Goal: Information Seeking & Learning: Learn about a topic

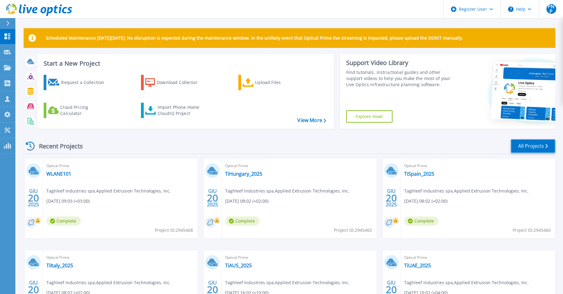
click at [524, 150] on link "All Projects" at bounding box center [532, 146] width 45 height 14
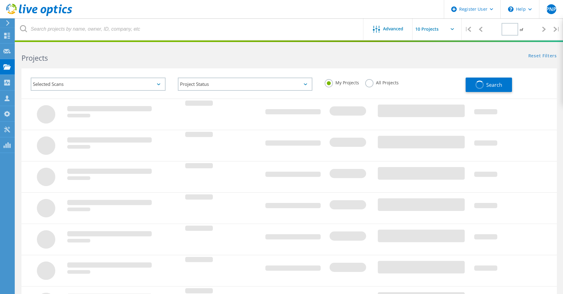
type input "1"
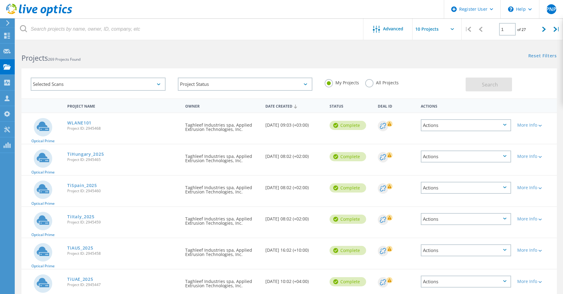
click at [370, 83] on label "All Projects" at bounding box center [381, 82] width 33 height 6
click at [0, 0] on input "All Projects" at bounding box center [0, 0] width 0 height 0
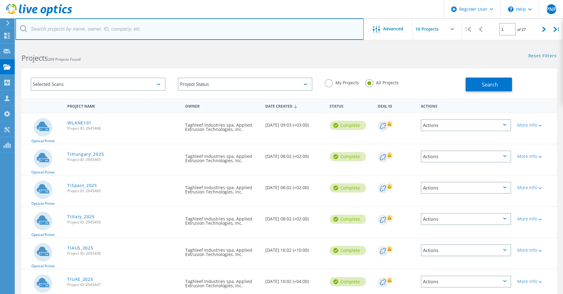
click at [76, 30] on input "text" at bounding box center [189, 28] width 348 height 21
type input "lactalis"
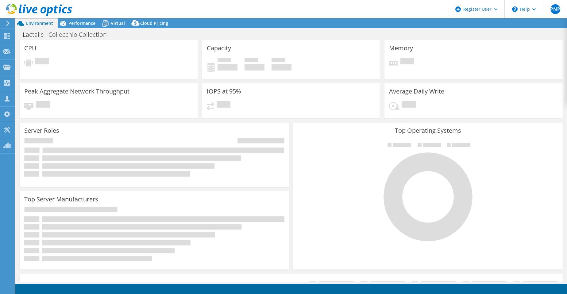
select select "USD"
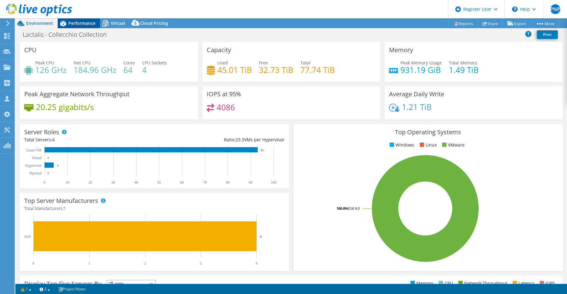
click at [77, 24] on span "Performance" at bounding box center [81, 23] width 27 height 6
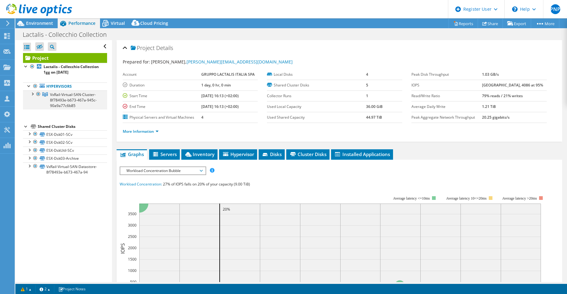
click at [30, 93] on div at bounding box center [32, 94] width 6 height 6
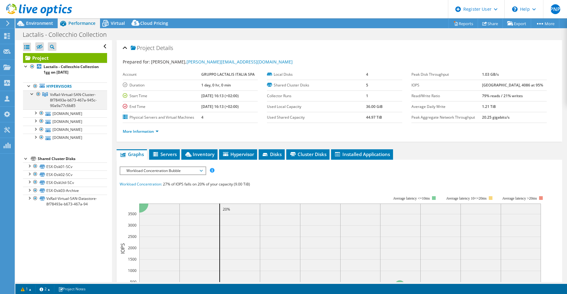
click at [30, 93] on div at bounding box center [32, 94] width 6 height 6
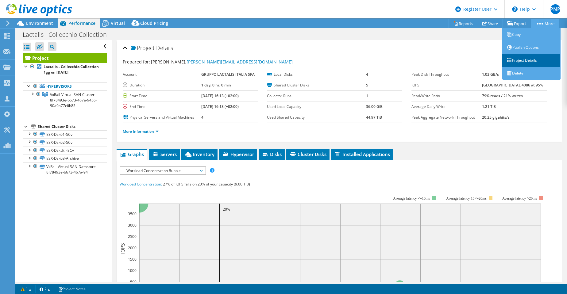
click at [530, 60] on link "Project Details" at bounding box center [532, 60] width 58 height 13
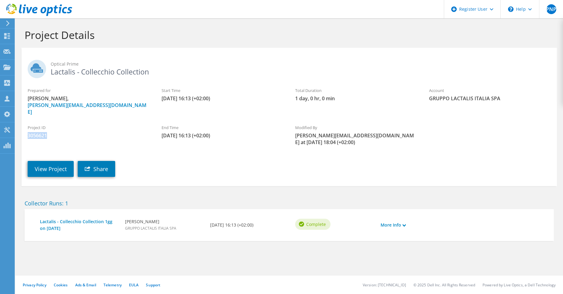
drag, startPoint x: 49, startPoint y: 130, endPoint x: 24, endPoint y: 131, distance: 25.2
click at [24, 131] on div "Project ID 3056621" at bounding box center [88, 132] width 134 height 21
drag, startPoint x: 24, startPoint y: 131, endPoint x: 30, endPoint y: 130, distance: 6.9
copy span "3056621"
click at [385, 160] on div "View Project Share" at bounding box center [294, 164] width 547 height 31
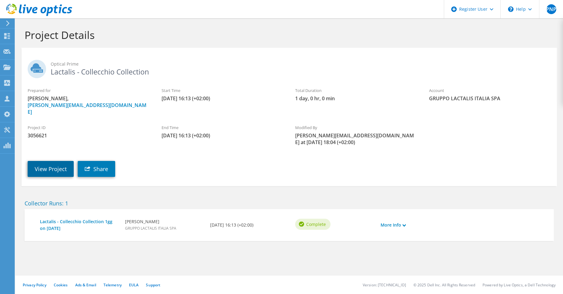
click at [44, 164] on link "View Project" at bounding box center [51, 169] width 46 height 16
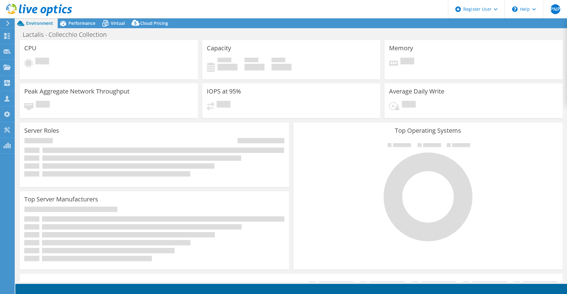
select select "USD"
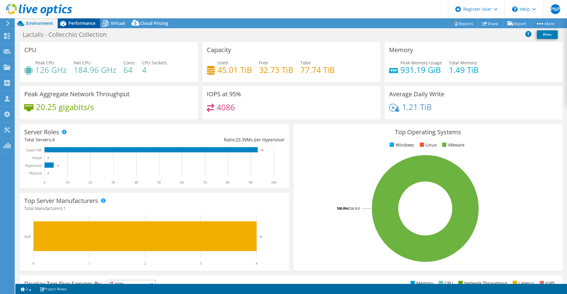
click at [79, 24] on span "Performance" at bounding box center [81, 23] width 27 height 6
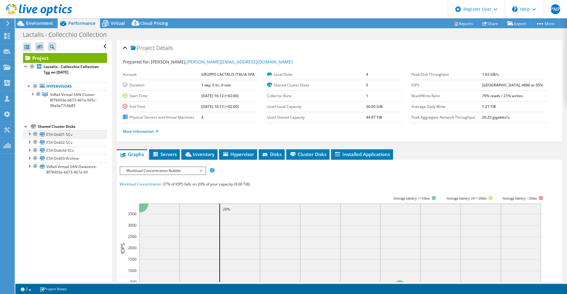
click at [29, 134] on div at bounding box center [29, 133] width 6 height 6
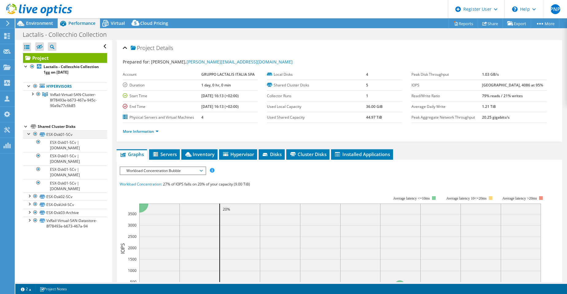
click at [29, 134] on div at bounding box center [29, 133] width 6 height 6
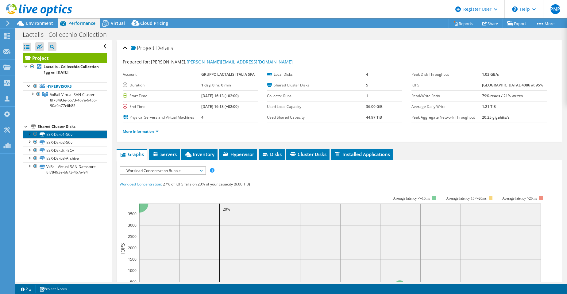
click at [55, 134] on link "ESX-Dsk01-SCv" at bounding box center [65, 134] width 84 height 8
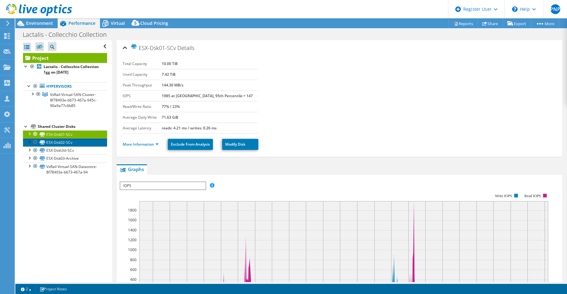
click at [56, 142] on link "ESX-Dsk02-SCv" at bounding box center [65, 142] width 84 height 8
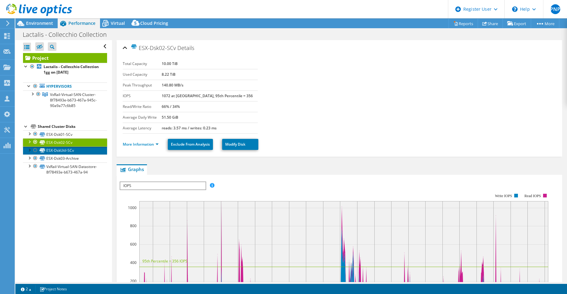
click at [56, 150] on link "ESX-DskUtil-SCv" at bounding box center [65, 151] width 84 height 8
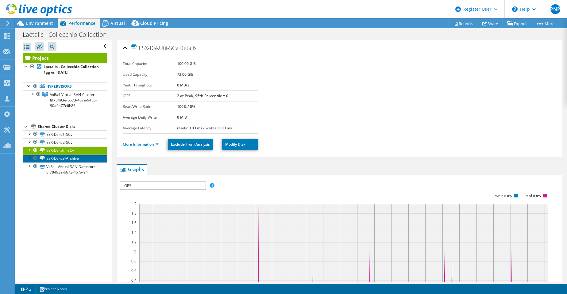
click at [56, 158] on link "ESX-Dsk03-Archive" at bounding box center [65, 159] width 84 height 8
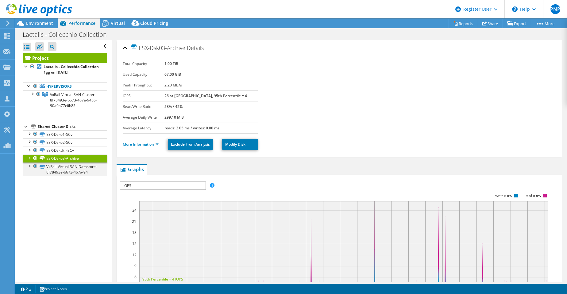
click at [29, 166] on div at bounding box center [29, 166] width 6 height 6
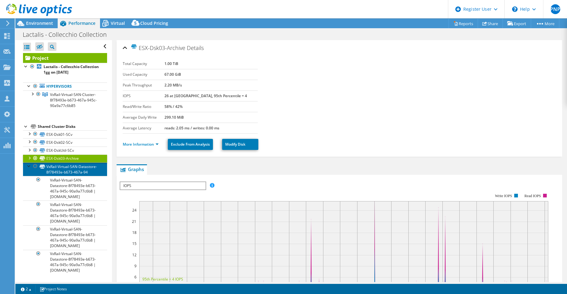
click at [53, 166] on link "VxRail-Virtual-SAN-Datastore-8f78493e-b673-467a-94" at bounding box center [65, 170] width 84 height 14
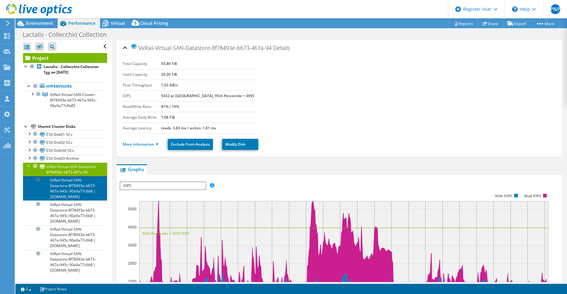
click at [56, 185] on link "VxRail-Virtual-SAN-Datastore-8f78493e-b673-467a-945c-90a9a77c6b8 | itcolsvxr02.…" at bounding box center [65, 188] width 84 height 25
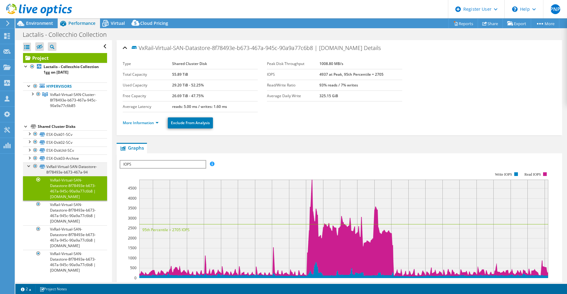
click at [28, 166] on div at bounding box center [29, 166] width 6 height 6
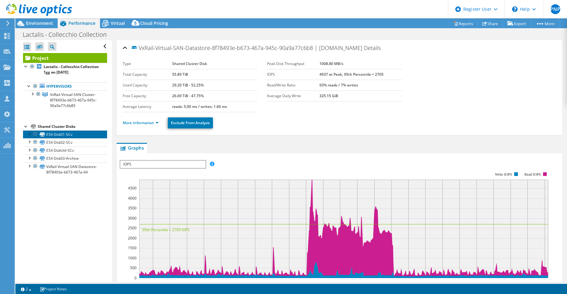
click at [52, 135] on link "ESX-Dsk01-SCv" at bounding box center [65, 134] width 84 height 8
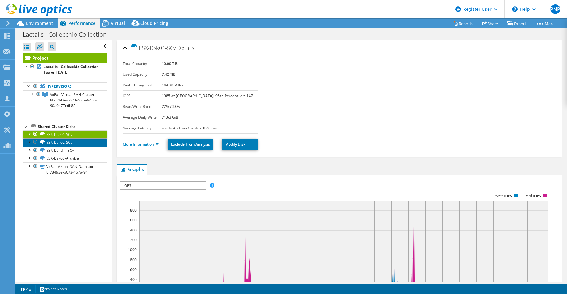
click at [55, 143] on link "ESX-Dsk02-SCv" at bounding box center [65, 142] width 84 height 8
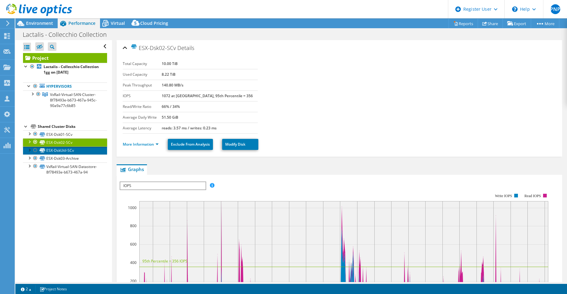
click at [53, 150] on link "ESX-DskUtil-SCv" at bounding box center [65, 151] width 84 height 8
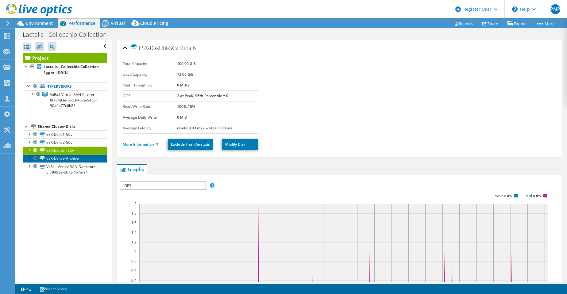
click at [55, 159] on link "ESX-Dsk03-Archive" at bounding box center [65, 159] width 84 height 8
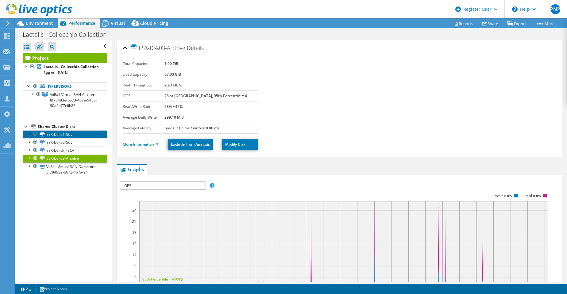
click at [56, 133] on link "ESX-Dsk01-SCv" at bounding box center [65, 134] width 84 height 8
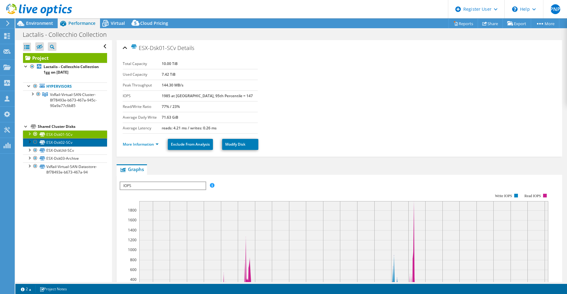
click at [57, 142] on link "ESX-Dsk02-SCv" at bounding box center [65, 142] width 84 height 8
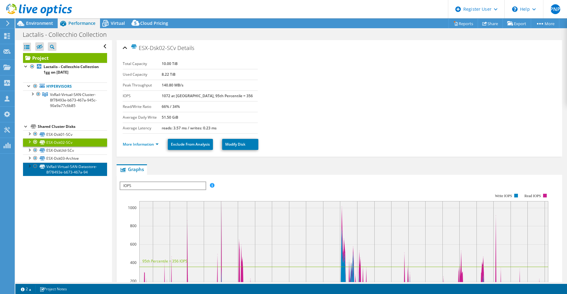
click at [61, 168] on link "VxRail-Virtual-SAN-Datastore-8f78493e-b673-467a-94" at bounding box center [65, 170] width 84 height 14
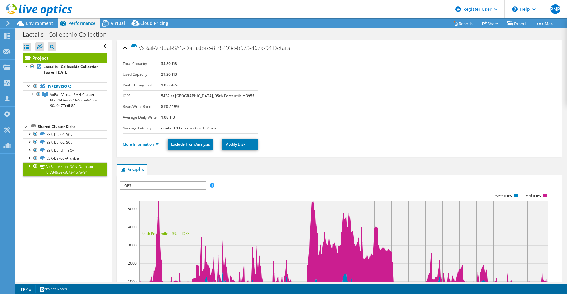
click at [29, 166] on div at bounding box center [29, 166] width 6 height 6
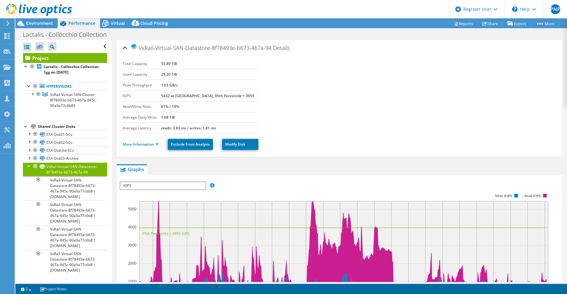
click at [29, 166] on div at bounding box center [29, 166] width 6 height 6
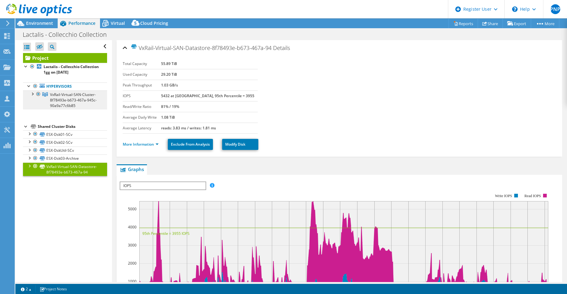
click at [51, 94] on span "VxRail-Virtual-SAN-Cluster-8f78493e-b673-467a-945c-90a9a77c6b85" at bounding box center [73, 100] width 47 height 16
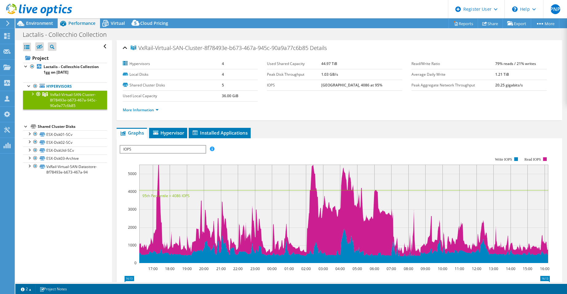
click at [177, 147] on span "IOPS" at bounding box center [162, 149] width 85 height 7
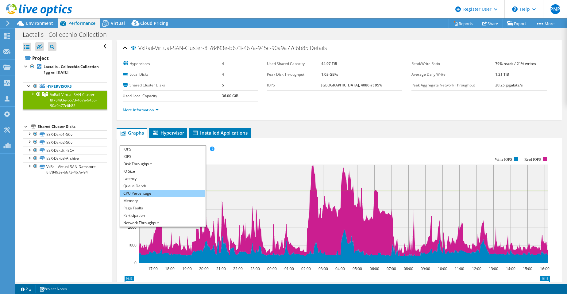
click at [134, 192] on li "CPU Percentage" at bounding box center [162, 193] width 85 height 7
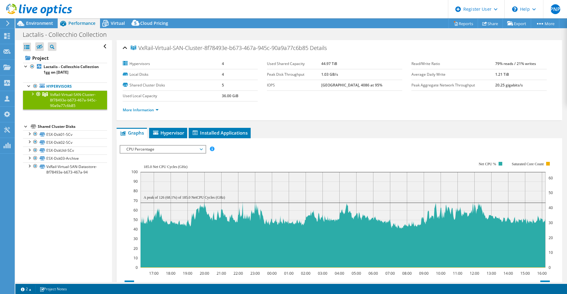
click at [31, 93] on div at bounding box center [32, 94] width 6 height 6
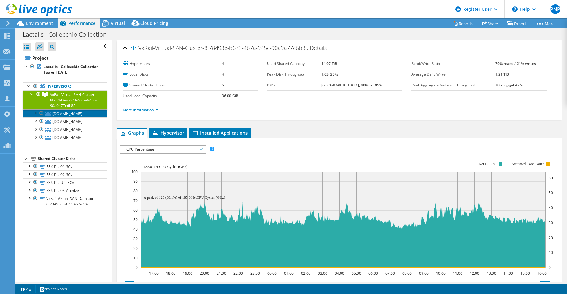
click at [57, 112] on link "itcolsvxr02.it.lactadom.ad" at bounding box center [65, 114] width 84 height 8
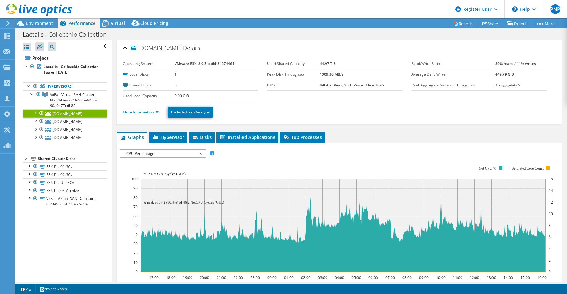
click at [130, 112] on link "More Information" at bounding box center [141, 112] width 36 height 5
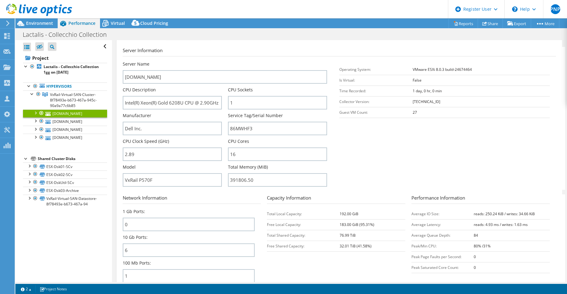
scroll to position [92, 0]
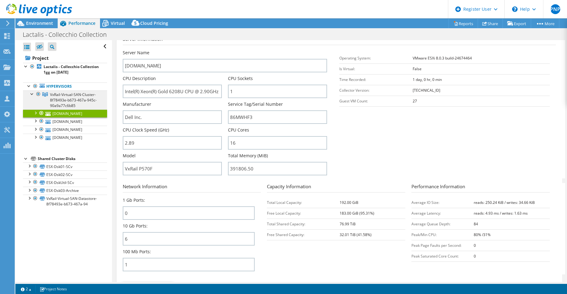
click at [52, 93] on span "VxRail-Virtual-SAN-Cluster-8f78493e-b673-467a-945c-90a9a77c6b85" at bounding box center [73, 100] width 47 height 16
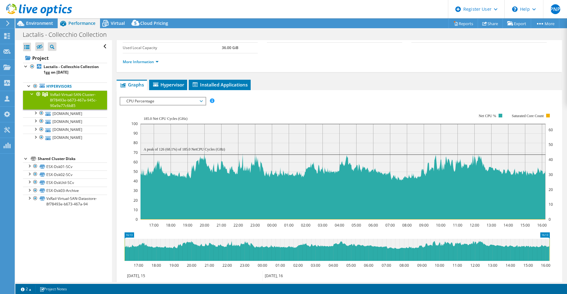
scroll to position [61, 0]
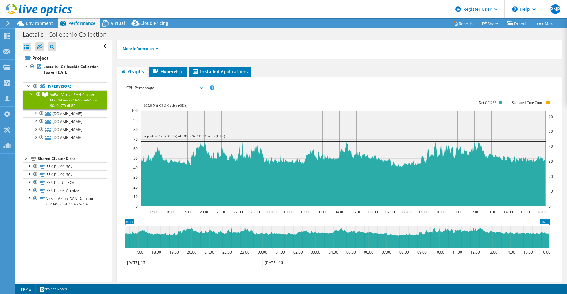
click at [262, 87] on div "IOPS Disk Throughput IO Size Latency Queue Depth CPU Percentage Memory Page Fau…" at bounding box center [340, 88] width 440 height 8
click at [202, 88] on span "CPU Percentage" at bounding box center [162, 87] width 79 height 7
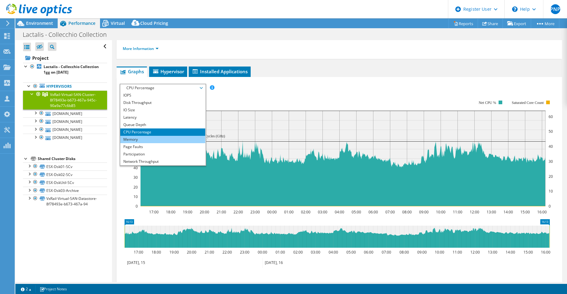
click at [132, 139] on li "Memory" at bounding box center [162, 139] width 85 height 7
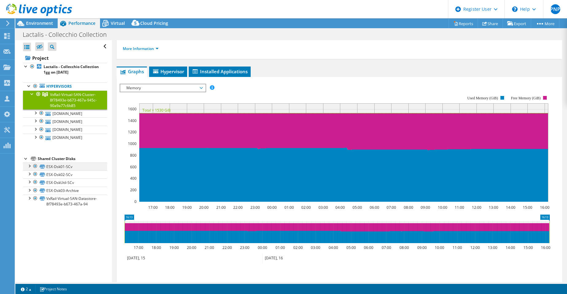
click at [34, 167] on div at bounding box center [35, 166] width 6 height 7
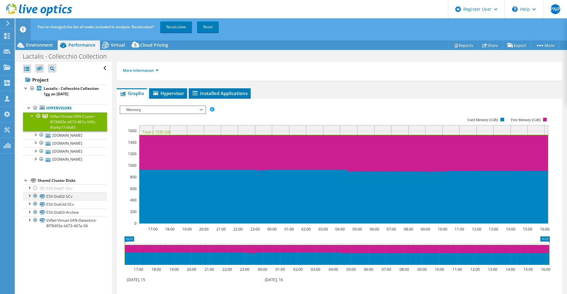
click at [34, 196] on div at bounding box center [35, 195] width 6 height 7
click at [35, 204] on div at bounding box center [35, 203] width 6 height 7
click at [35, 212] on div at bounding box center [35, 212] width 6 height 7
click at [176, 26] on link "Recalculate" at bounding box center [176, 26] width 32 height 11
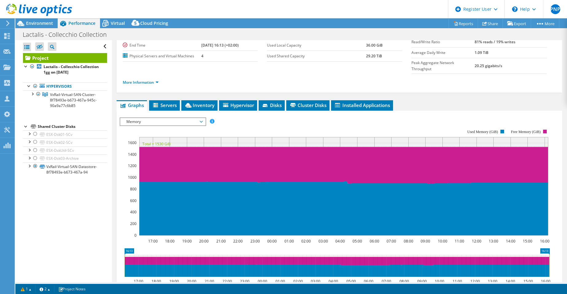
click at [202, 118] on span "Memory" at bounding box center [162, 121] width 79 height 7
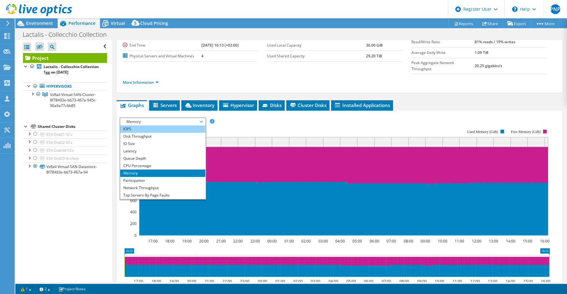
click at [127, 126] on li "IOPS" at bounding box center [162, 129] width 85 height 7
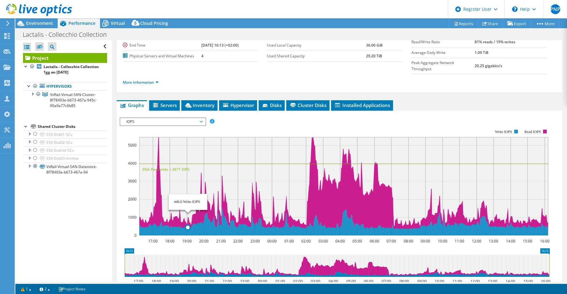
drag, startPoint x: 141, startPoint y: 222, endPoint x: 194, endPoint y: 217, distance: 53.3
click at [194, 217] on icon at bounding box center [343, 222] width 409 height 27
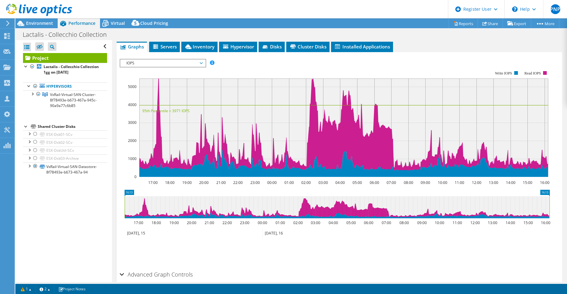
scroll to position [136, 0]
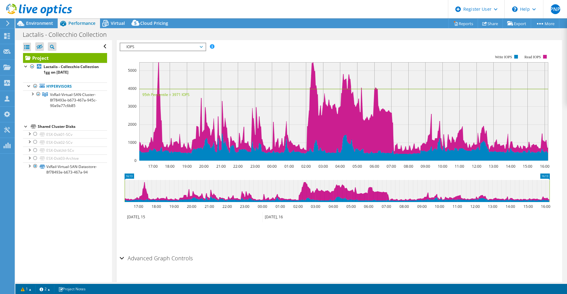
drag, startPoint x: 121, startPoint y: 246, endPoint x: 125, endPoint y: 246, distance: 3.4
click at [122, 252] on div "Advanced Graph Controls" at bounding box center [340, 258] width 440 height 13
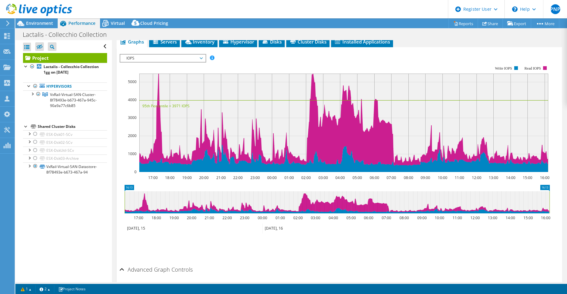
scroll to position [69, 0]
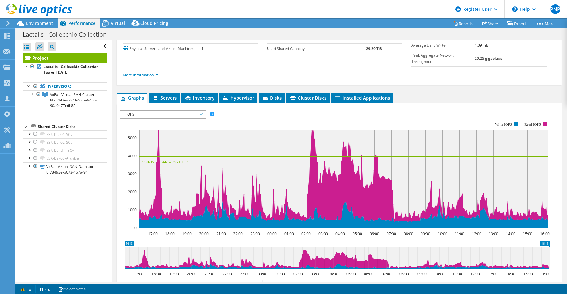
click at [150, 217] on rect at bounding box center [335, 175] width 430 height 123
click at [150, 216] on rect at bounding box center [335, 175] width 430 height 123
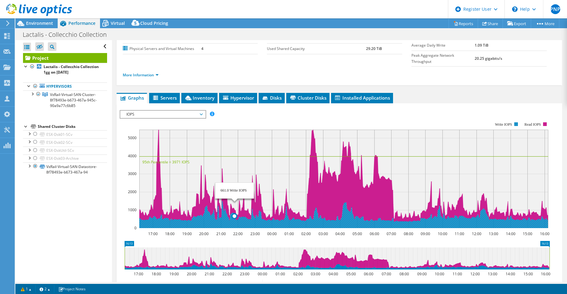
drag, startPoint x: 149, startPoint y: 214, endPoint x: 234, endPoint y: 211, distance: 84.8
click at [234, 211] on icon at bounding box center [343, 214] width 409 height 27
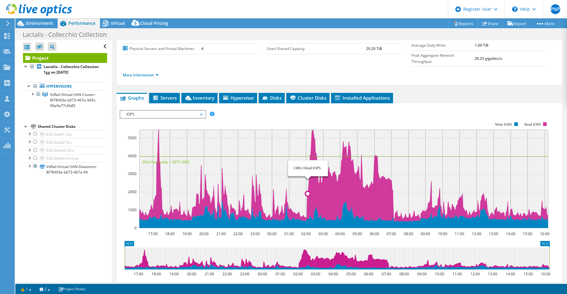
drag, startPoint x: 191, startPoint y: 204, endPoint x: 323, endPoint y: 198, distance: 132.5
click at [323, 198] on icon "17:00 18:00 19:00 20:00 21:00 22:00 23:00 00:00 01:00 02:00 03:00 04:00 05:00 0…" at bounding box center [337, 175] width 435 height 123
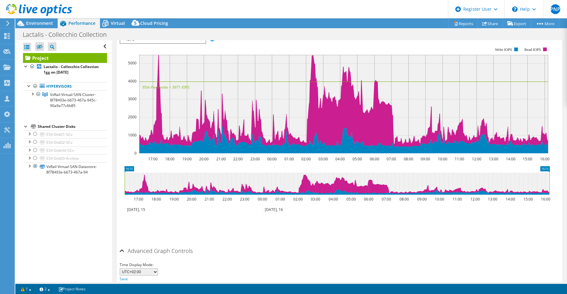
scroll to position [161, 0]
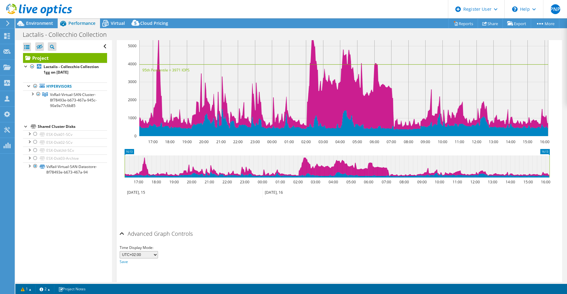
click at [152, 161] on icon at bounding box center [337, 167] width 425 height 22
drag, startPoint x: 151, startPoint y: 164, endPoint x: 205, endPoint y: 163, distance: 53.7
click at [205, 163] on icon at bounding box center [337, 167] width 425 height 22
click at [293, 202] on ul "Save Zoom" at bounding box center [338, 210] width 437 height 17
drag, startPoint x: 118, startPoint y: 146, endPoint x: 243, endPoint y: 166, distance: 127.5
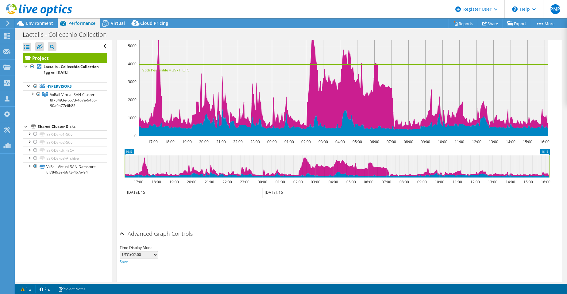
click at [243, 166] on section "IOPS Disk Throughput IO Size Latency Queue Depth CPU Percentage Memory Page Fau…" at bounding box center [340, 147] width 446 height 273
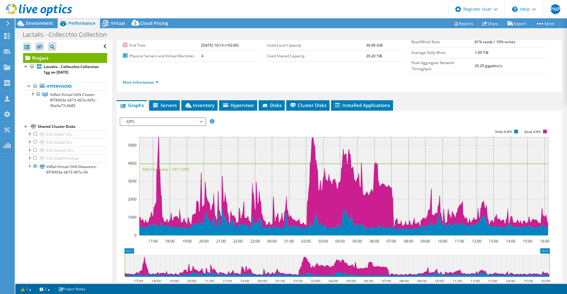
scroll to position [123, 0]
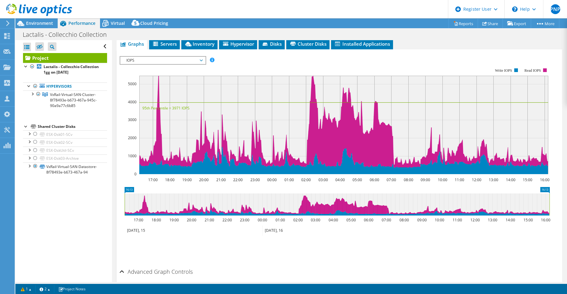
click at [511, 174] on section "Workload Concentration: 27% of IOPS falls on 20% of your capacity (9.00 TiB) 17…" at bounding box center [340, 161] width 440 height 203
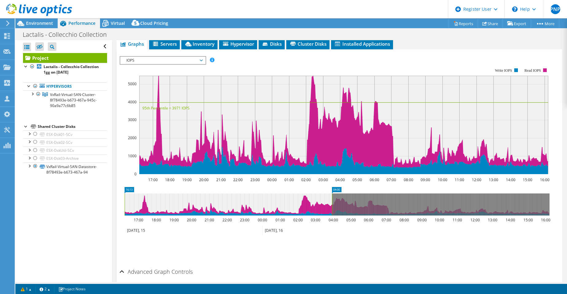
drag, startPoint x: 549, startPoint y: 193, endPoint x: 329, endPoint y: 195, distance: 220.4
click at [331, 195] on rect at bounding box center [332, 205] width 2 height 22
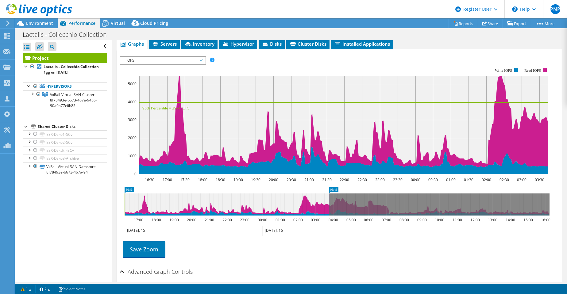
click at [357, 236] on div "Save Zoom" at bounding box center [340, 249] width 440 height 26
click at [116, 26] on span "Virtual" at bounding box center [118, 23] width 14 height 6
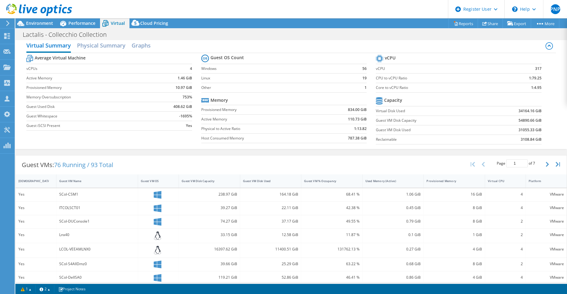
scroll to position [0, 0]
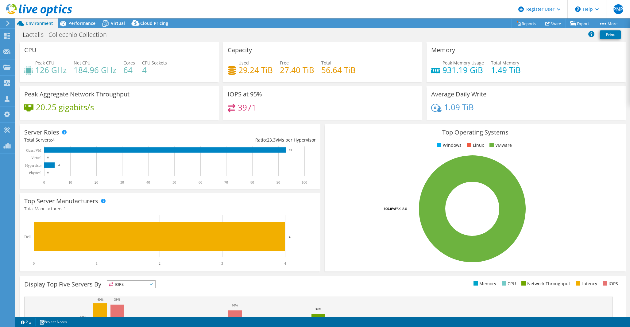
select select "USD"
